Goal: Task Accomplishment & Management: Manage account settings

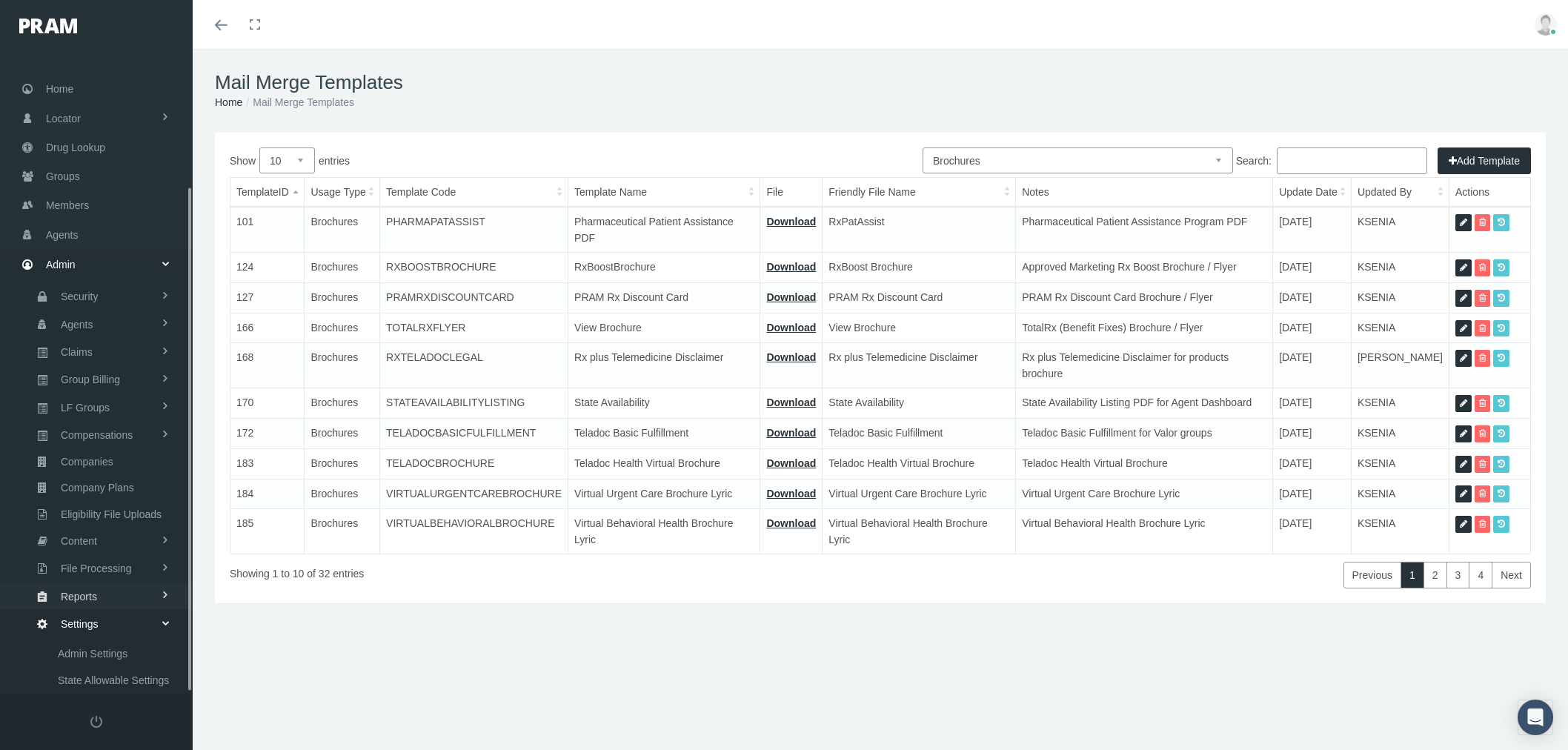
select select "8"
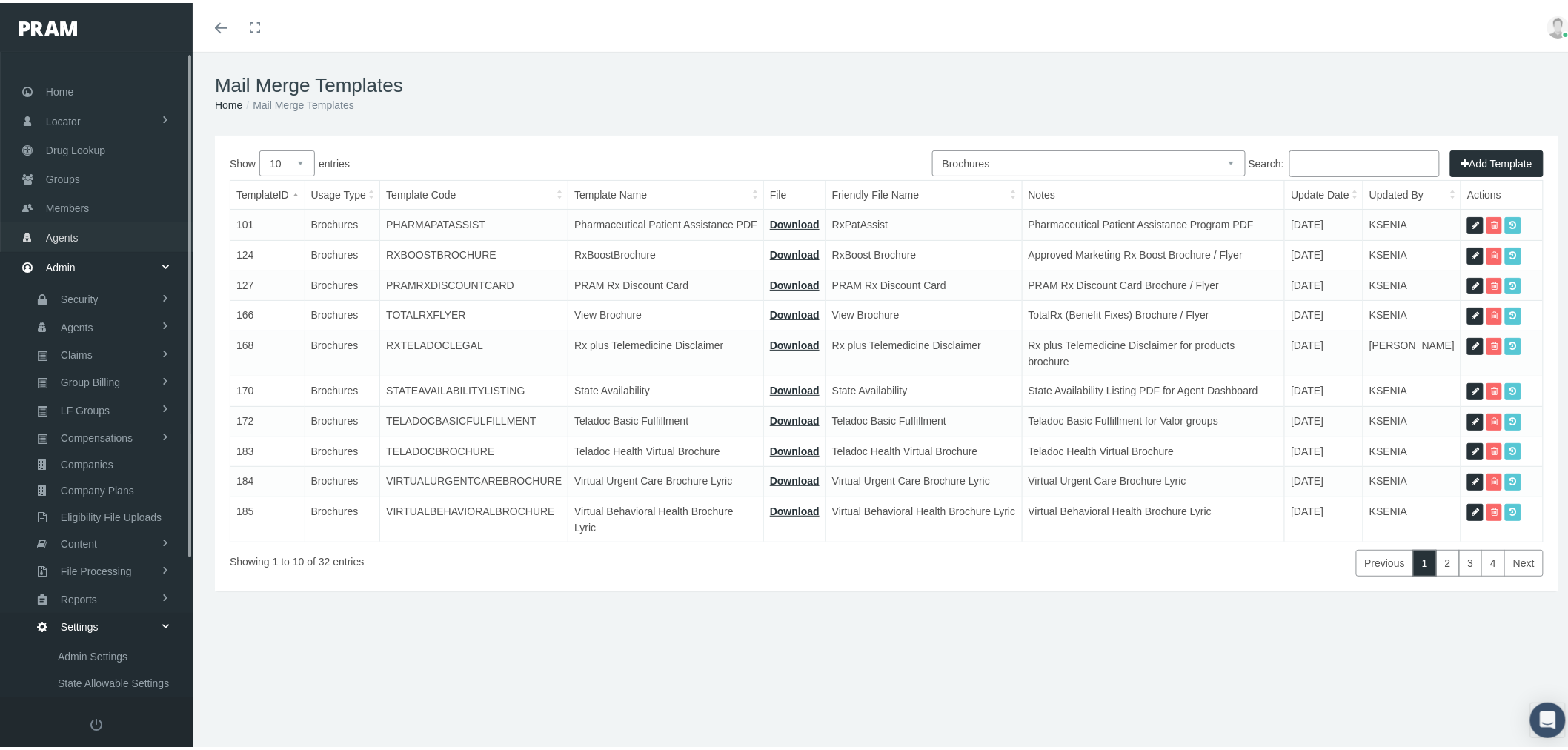
drag, startPoint x: 77, startPoint y: 225, endPoint x: 131, endPoint y: 228, distance: 54.1
click at [77, 225] on span "Agents" at bounding box center [62, 235] width 33 height 28
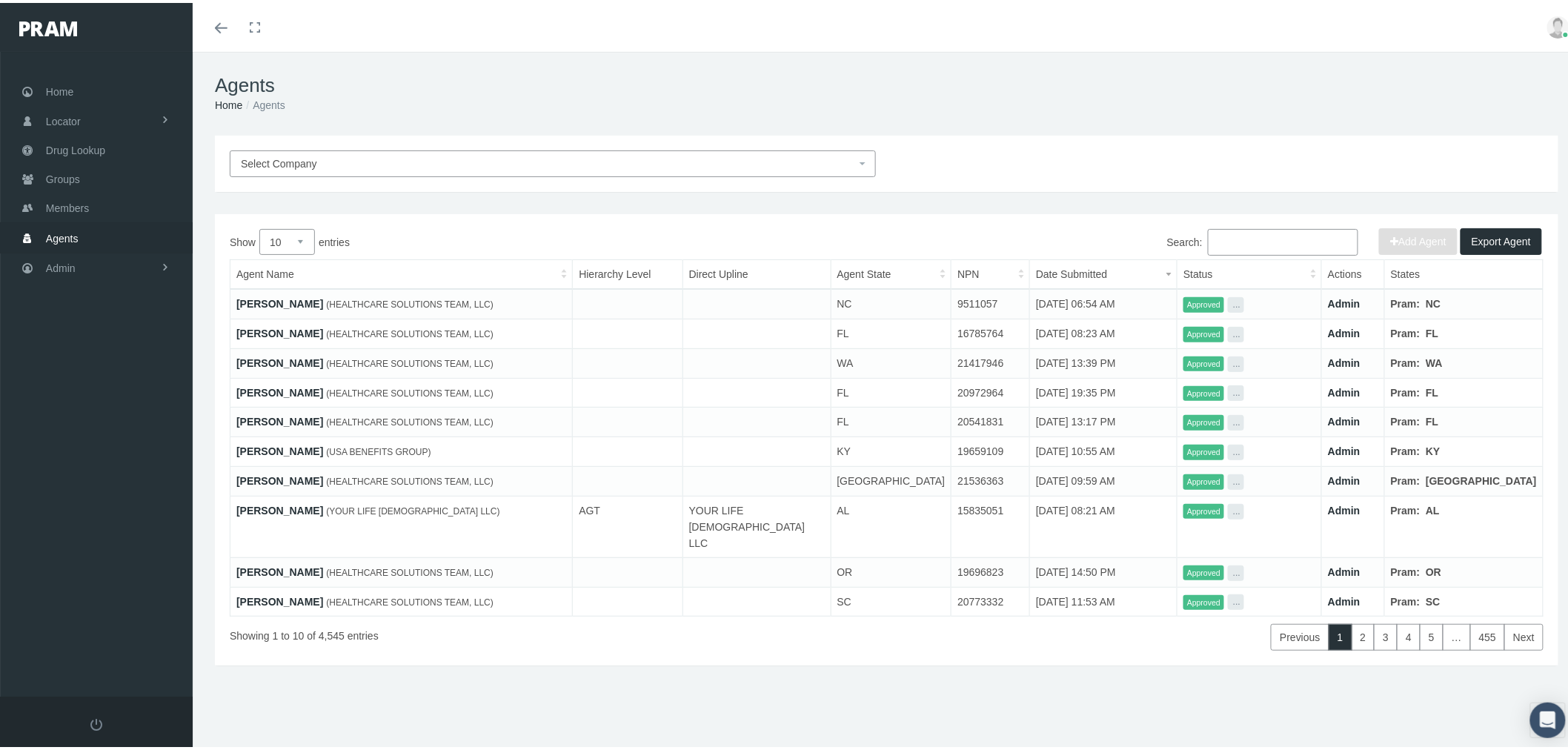
click at [1308, 238] on input "Search:" at bounding box center [1283, 239] width 150 height 27
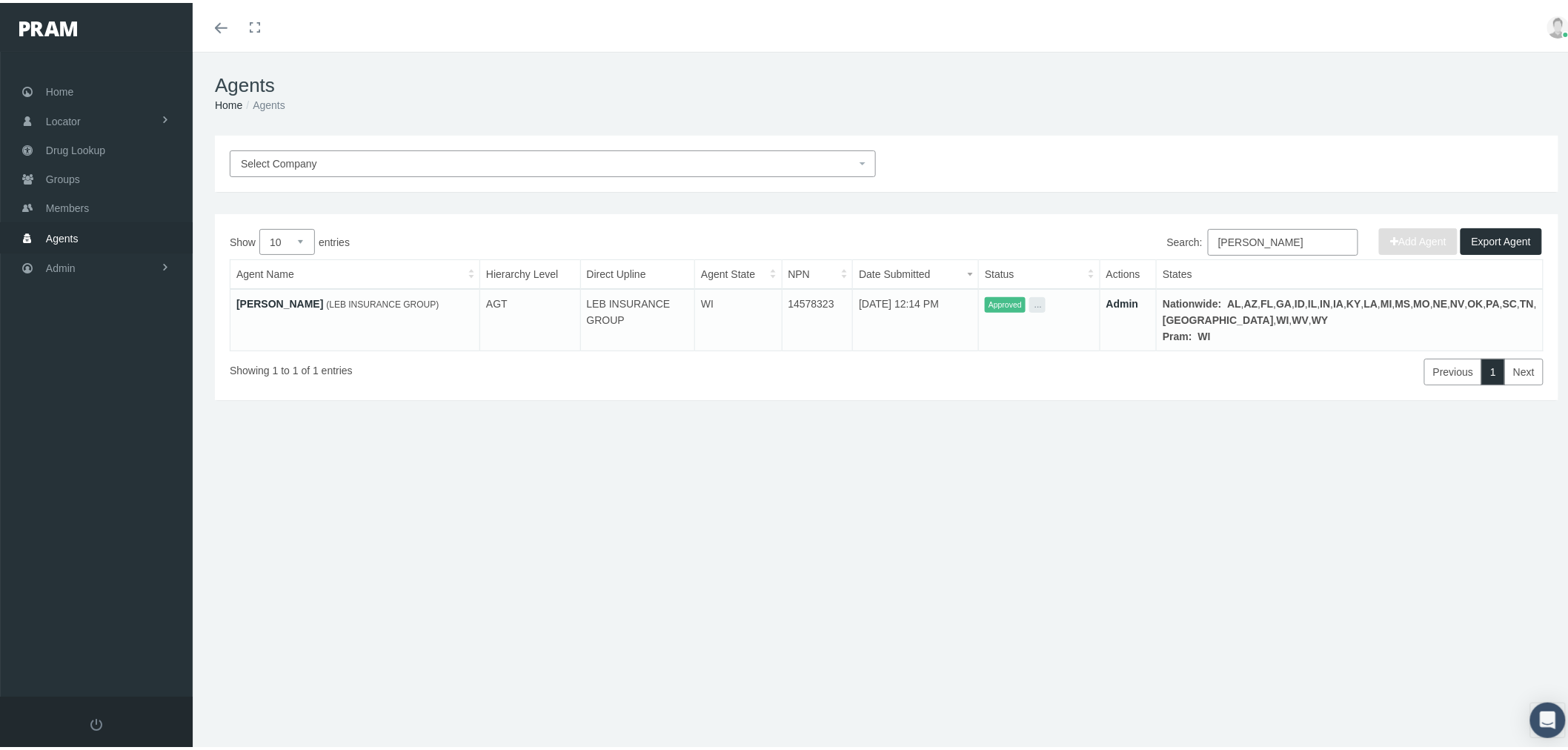
type input "sarah leb"
click at [260, 301] on link "Sarah Leb" at bounding box center [279, 301] width 87 height 12
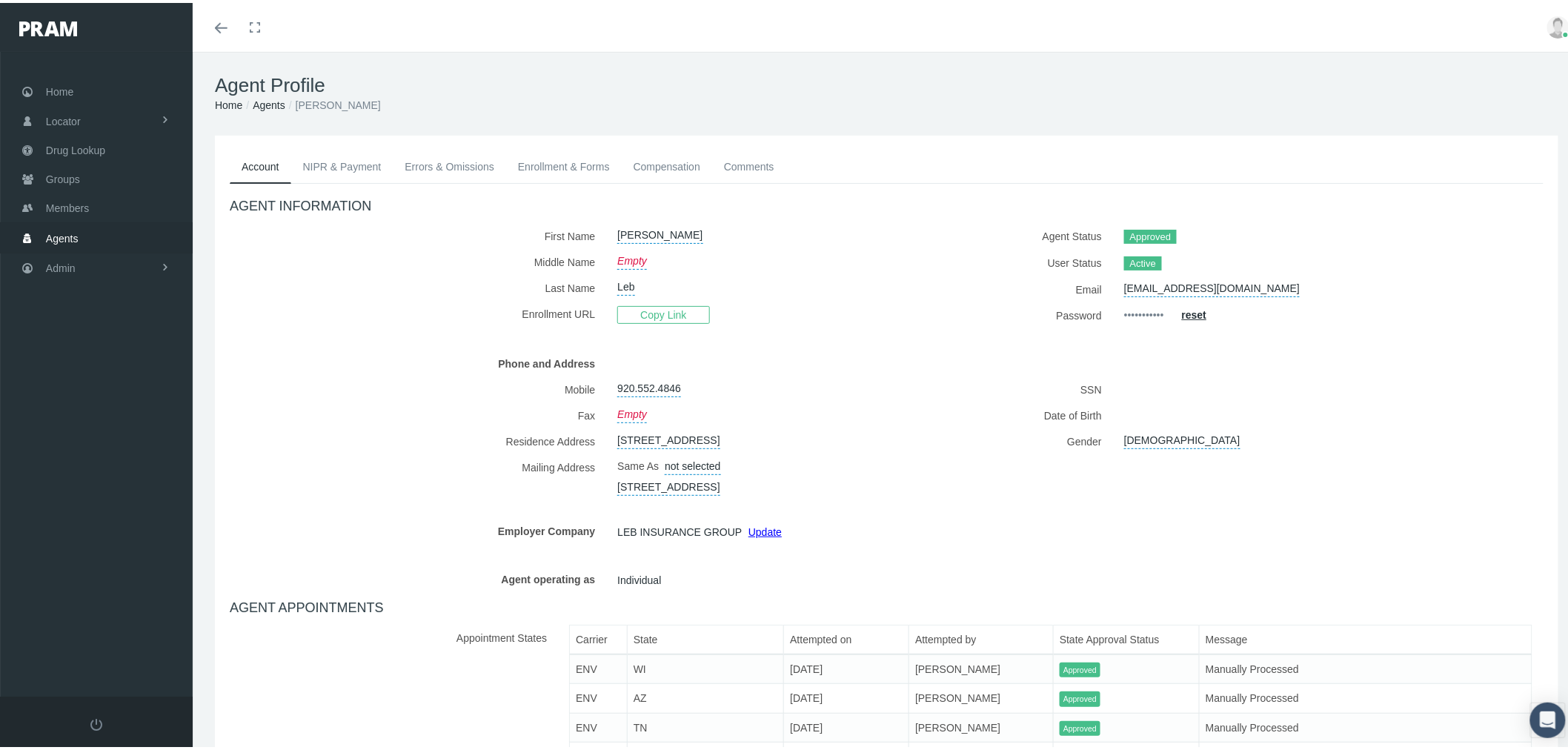
click at [575, 161] on link "Enrollment & Forms" at bounding box center [564, 163] width 115 height 33
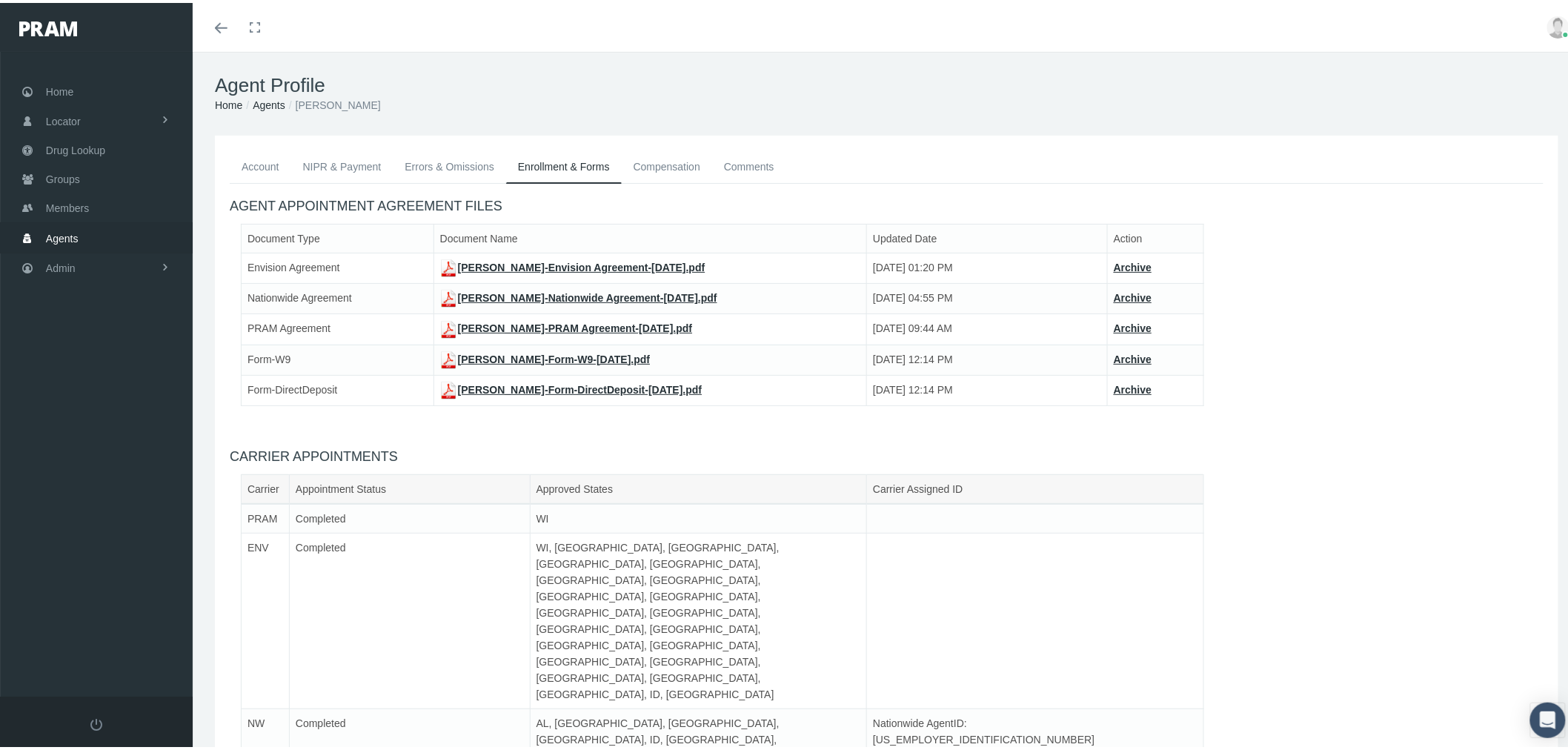
click at [115, 263] on link "Admin" at bounding box center [96, 265] width 193 height 29
click at [112, 530] on link "Content" at bounding box center [96, 541] width 193 height 26
click at [109, 559] on span "Email Templates" at bounding box center [96, 571] width 76 height 25
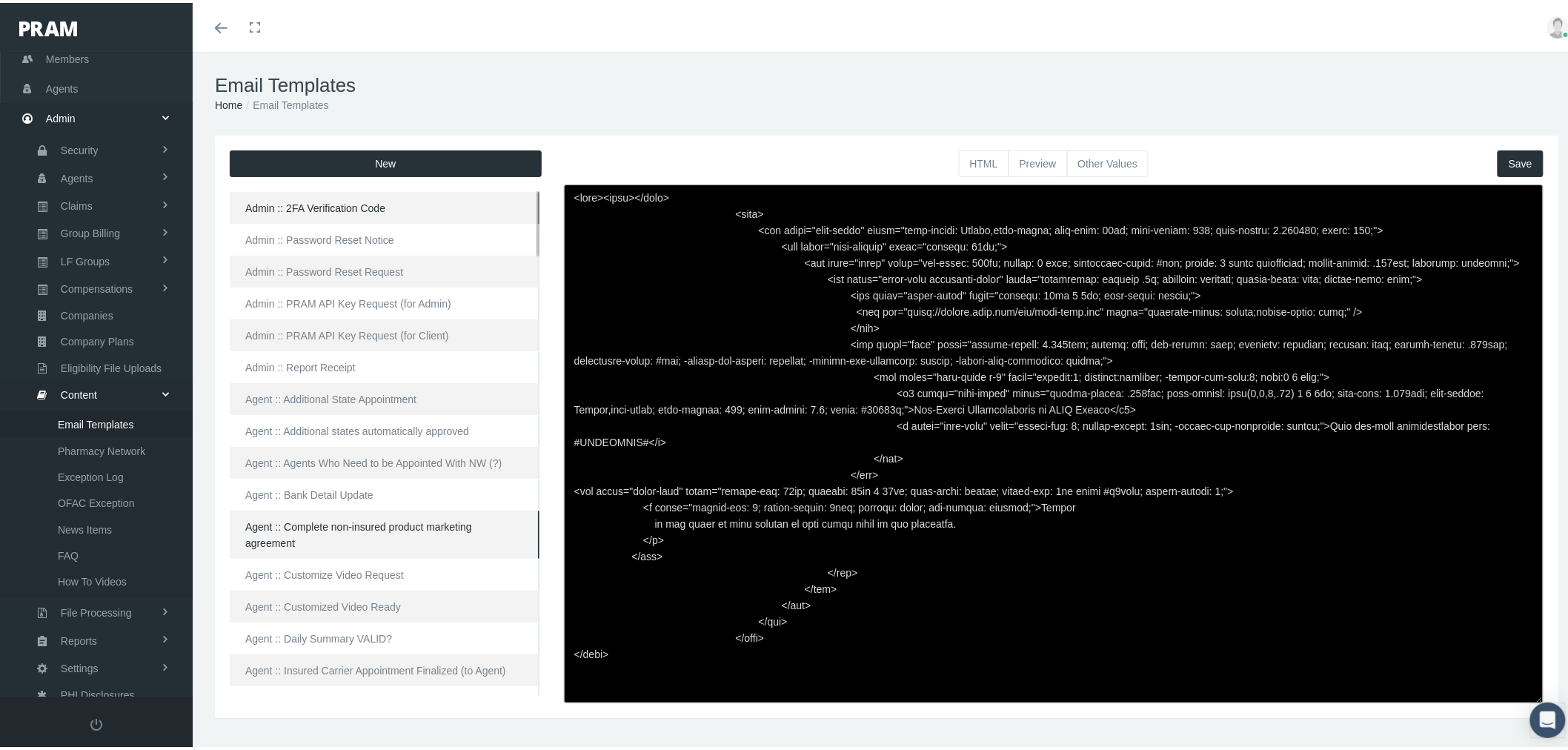
scroll to position [165, 0]
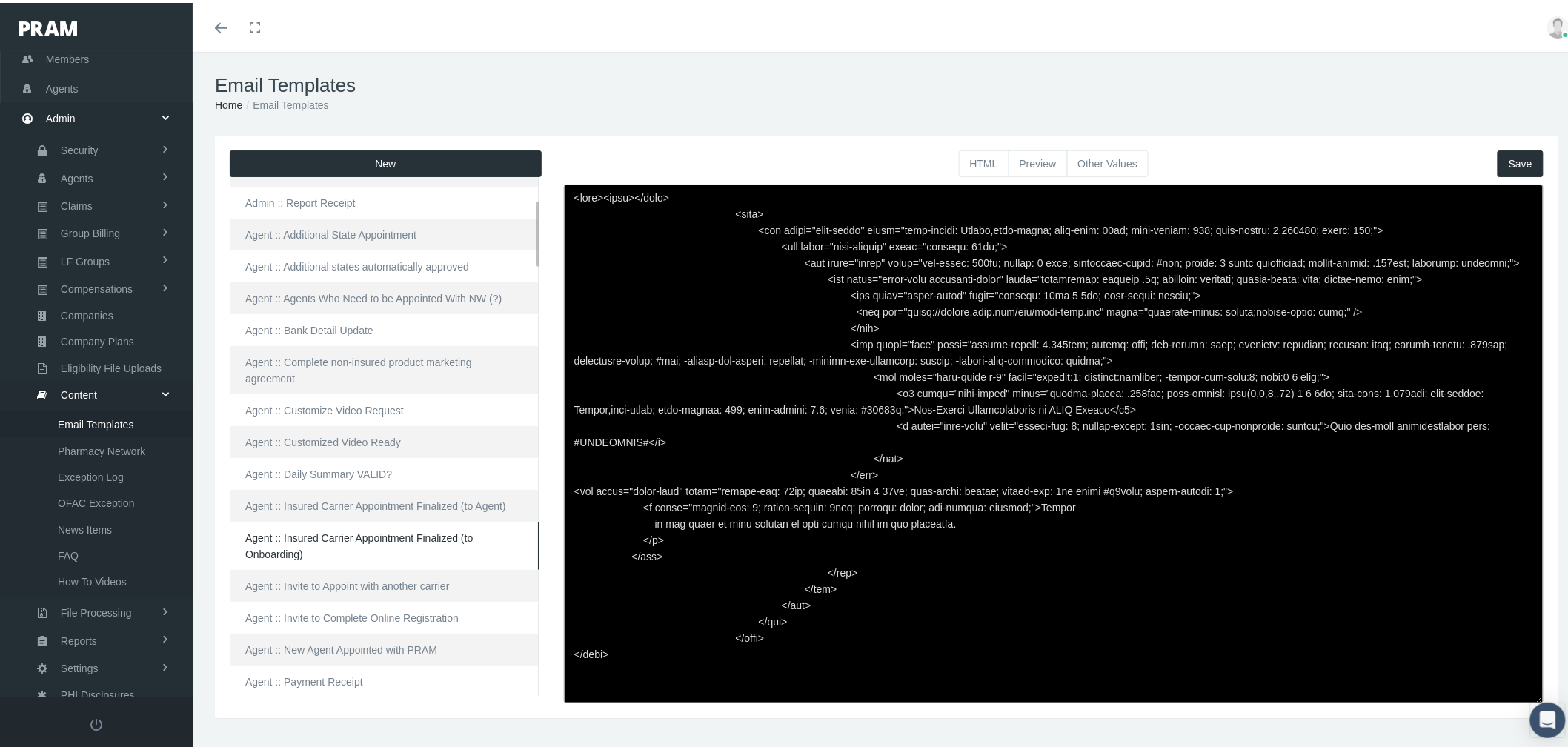
click at [389, 523] on link "Agent :: Insured Carrier Appointment Finalized (to Onboarding)" at bounding box center [385, 542] width 310 height 48
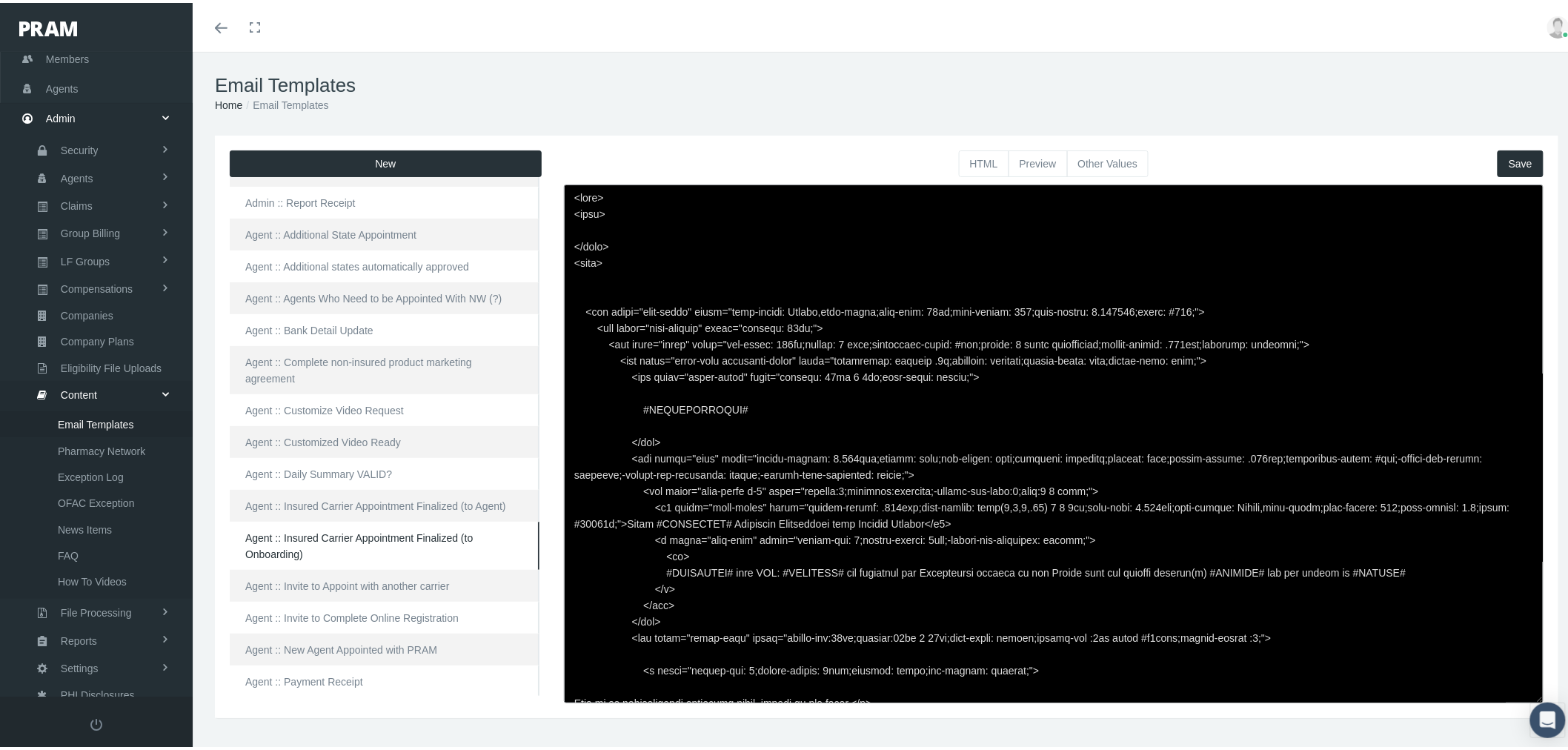
click at [650, 573] on textarea at bounding box center [1053, 440] width 980 height 518
click at [808, 568] on textarea at bounding box center [1053, 440] width 980 height 518
type textarea "<html> <head> </head> <body> <div class="page-email" style="font-family: Roboto…"
click at [1509, 157] on button "Save" at bounding box center [1520, 160] width 46 height 27
click at [1042, 162] on button "Preview" at bounding box center [1038, 160] width 59 height 27
